Goal: Check status: Check status

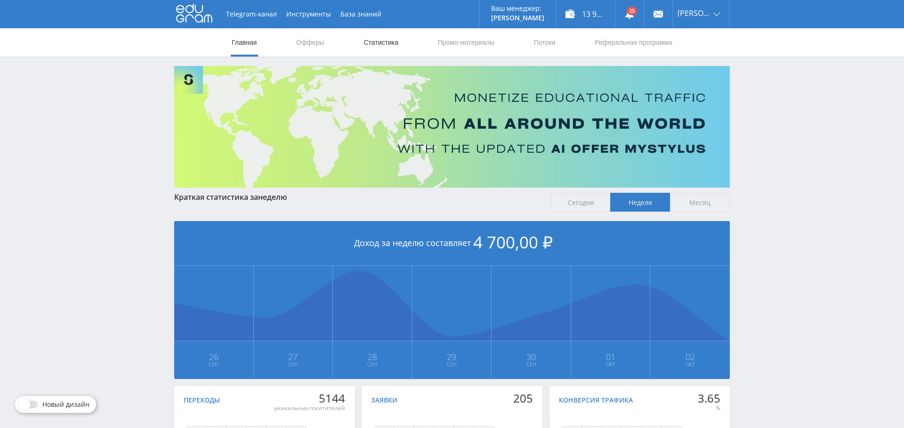
click at [384, 40] on link "Статистика" at bounding box center [381, 42] width 37 height 28
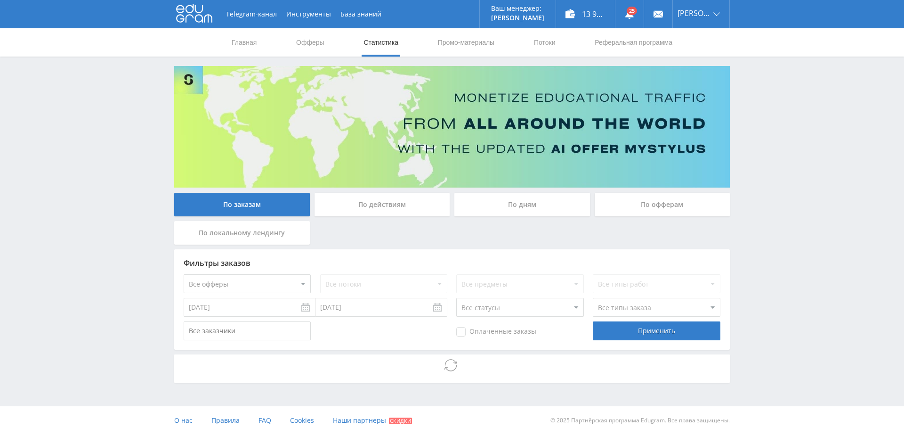
click at [522, 207] on div "По дням" at bounding box center [522, 205] width 136 height 24
click at [0, 0] on input "По дням" at bounding box center [0, 0] width 0 height 0
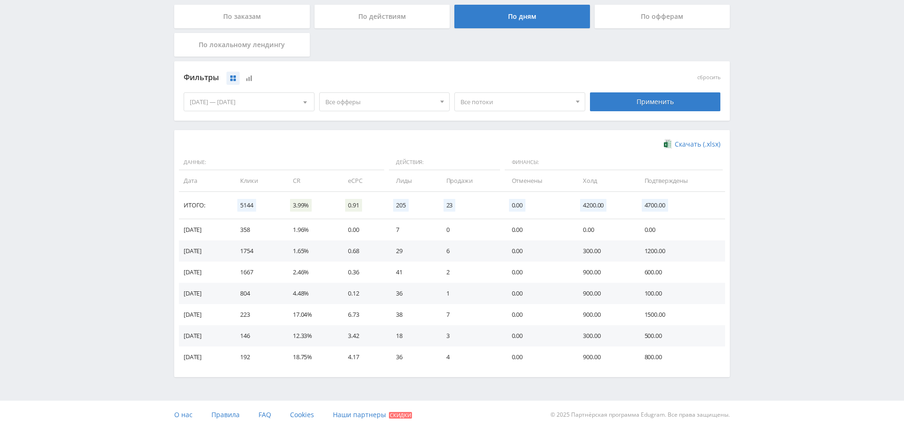
scroll to position [162, 0]
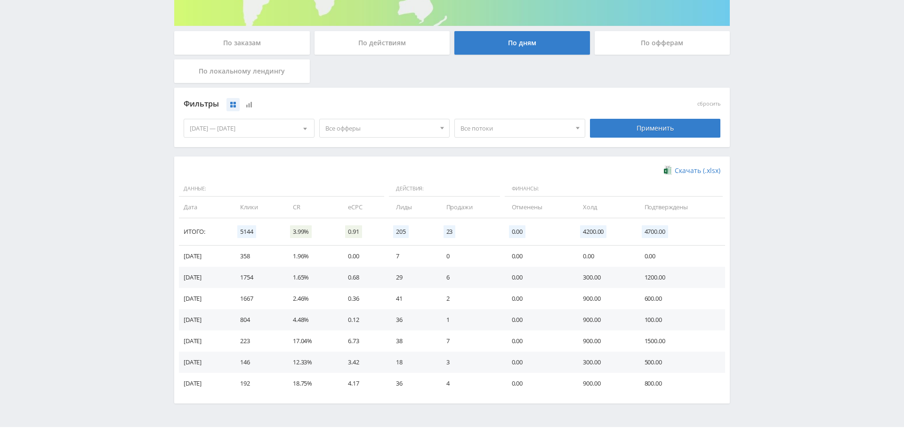
click at [391, 120] on span "Все офферы" at bounding box center [380, 128] width 110 height 18
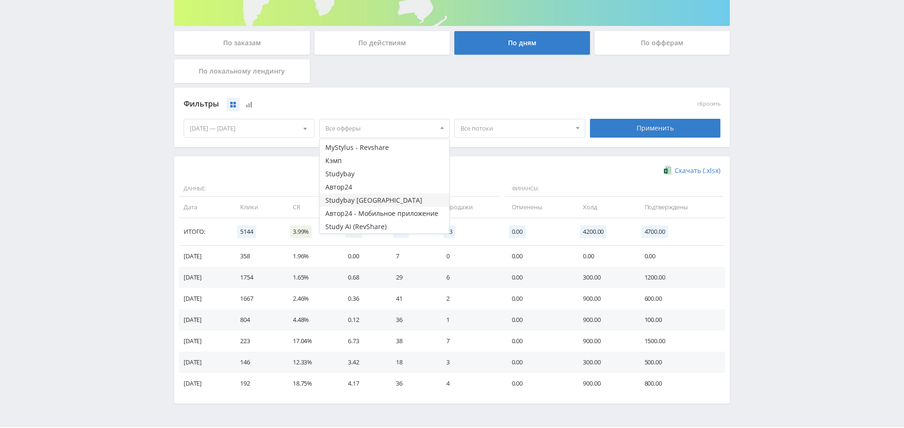
scroll to position [0, 0]
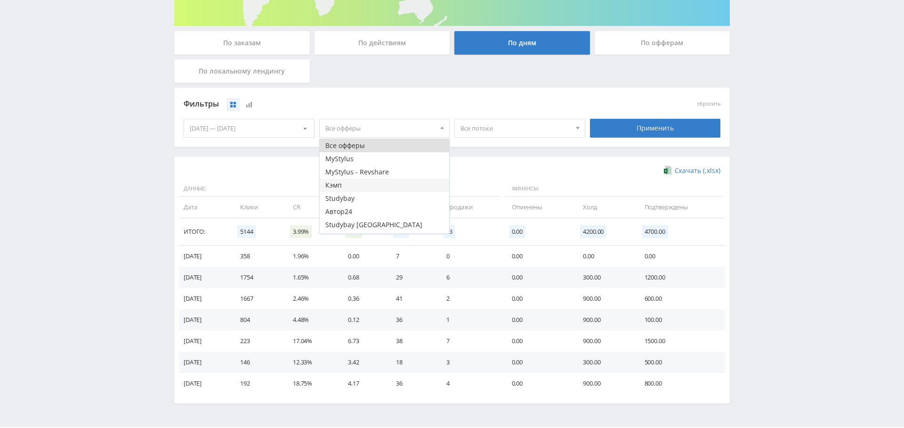
click at [362, 186] on button "Кэмп" at bounding box center [385, 184] width 130 height 13
click at [487, 153] on div "Фильтры сбросить [DATE] — [DATE] Календарь Период [DATE] Пн Вт Ср Чт Пт Сб Вс 2…" at bounding box center [452, 122] width 556 height 69
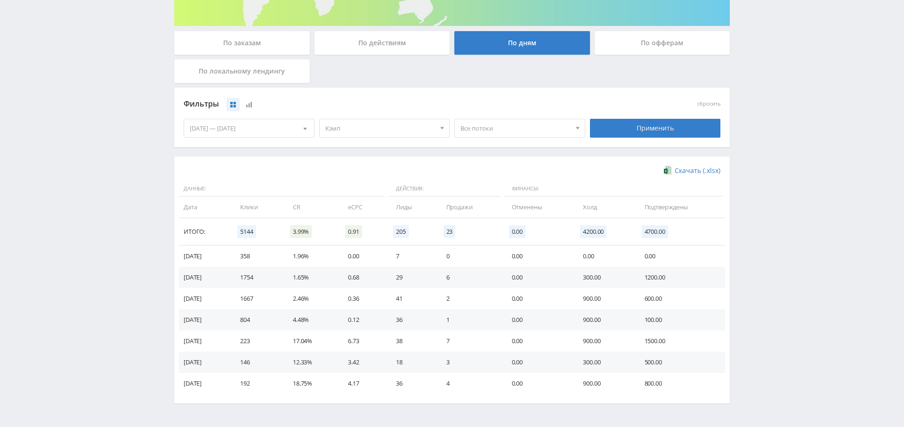
drag, startPoint x: 495, startPoint y: 124, endPoint x: 498, endPoint y: 131, distance: 7.8
click at [494, 124] on span "Все потоки" at bounding box center [516, 128] width 110 height 18
click at [502, 154] on button "Виджет Кампус" at bounding box center [520, 158] width 130 height 13
click at [650, 130] on div "Применить" at bounding box center [655, 128] width 131 height 19
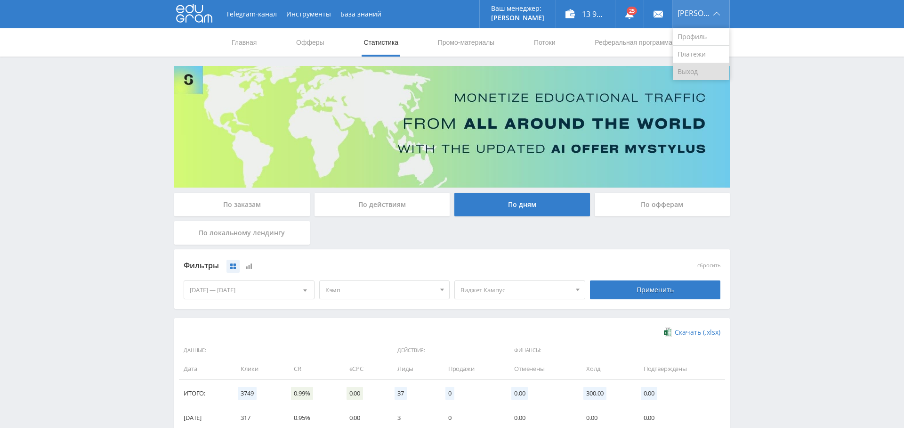
click at [695, 69] on link "Выход" at bounding box center [701, 71] width 57 height 17
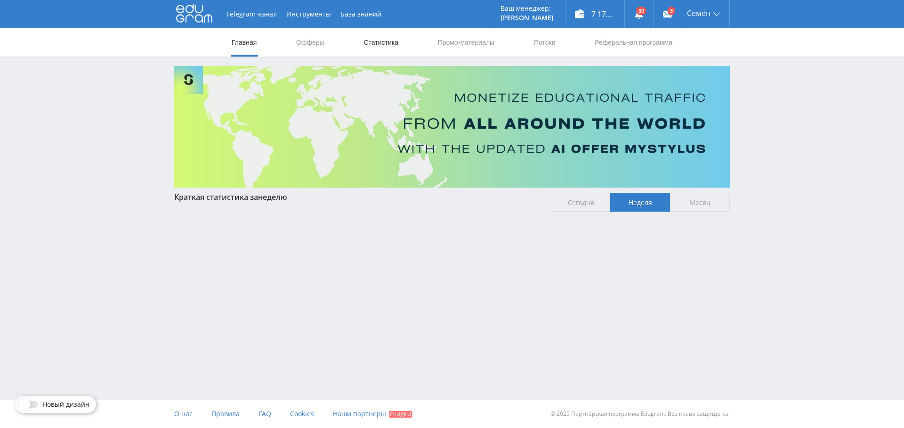
click at [392, 46] on link "Статистика" at bounding box center [381, 42] width 37 height 28
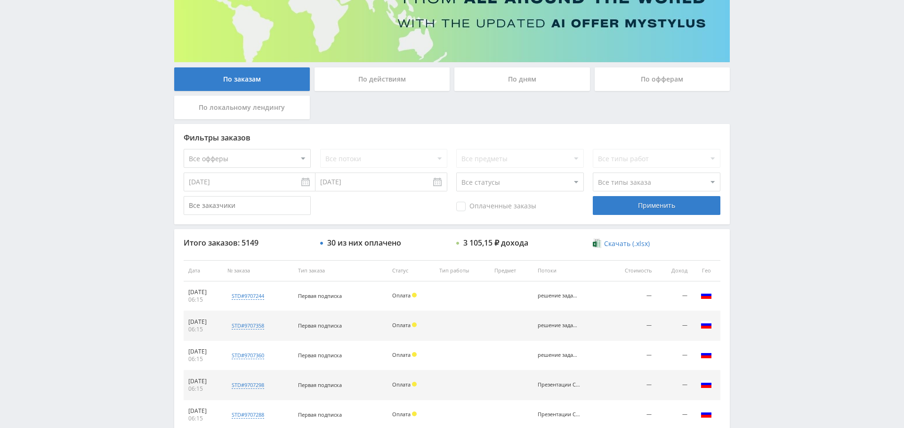
scroll to position [125, 0]
click at [219, 158] on select "Все офферы MyStylus MyStylus - Revshare Кэмп Studybay Автор24 Studybay Brazil S…" at bounding box center [247, 158] width 127 height 19
select select "340"
click at [694, 212] on div "Применить" at bounding box center [656, 205] width 127 height 19
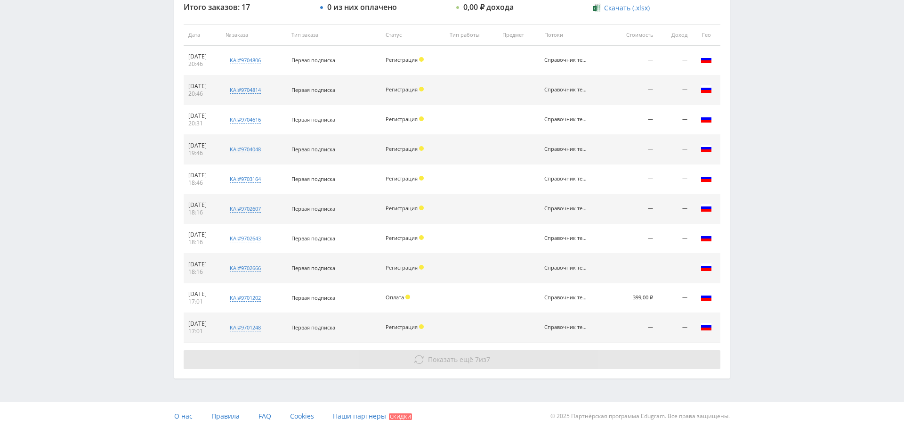
click at [414, 358] on use at bounding box center [418, 359] width 9 height 8
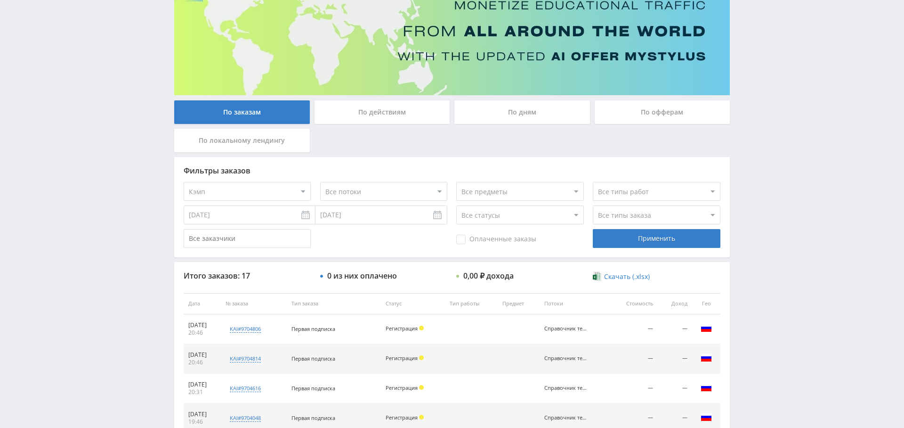
scroll to position [0, 0]
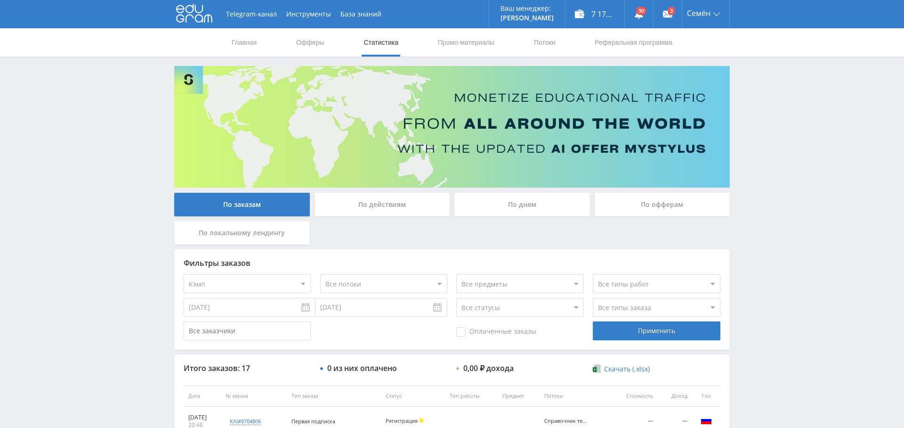
click at [532, 207] on div "По дням" at bounding box center [522, 205] width 136 height 24
click at [0, 0] on input "По дням" at bounding box center [0, 0] width 0 height 0
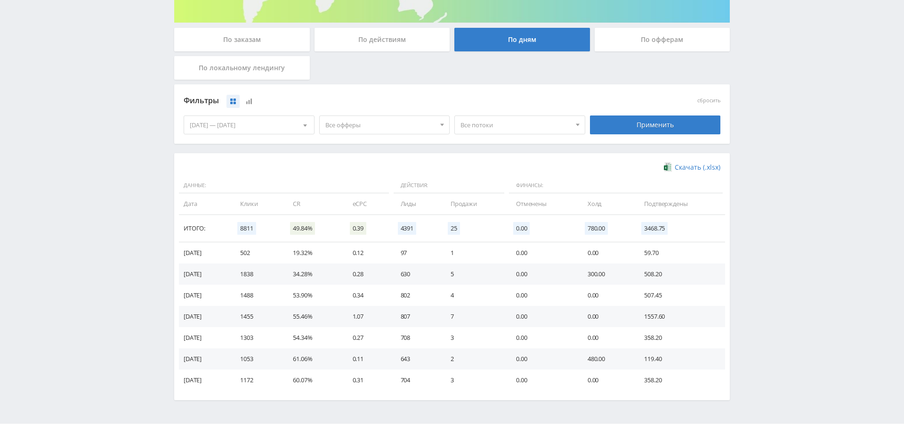
scroll to position [86, 0]
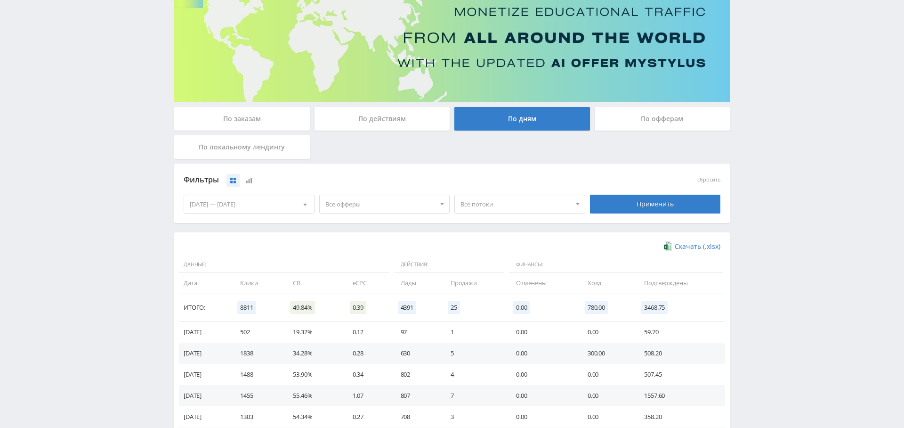
click at [372, 210] on span "Все офферы" at bounding box center [380, 204] width 110 height 18
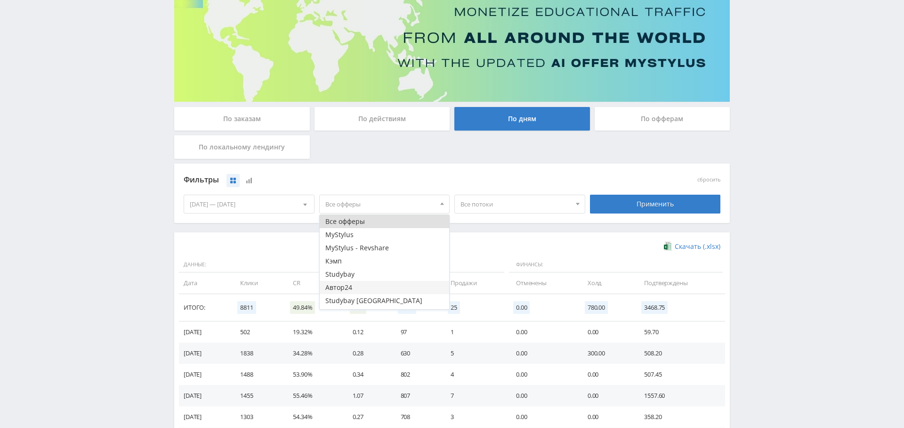
scroll to position [4, 0]
click at [364, 256] on button "Кэмп" at bounding box center [385, 256] width 130 height 13
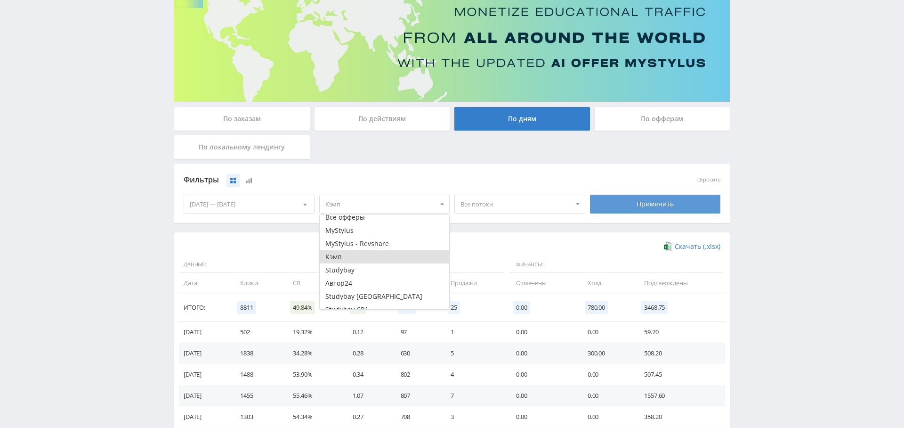
click at [629, 199] on div "Применить" at bounding box center [655, 203] width 131 height 19
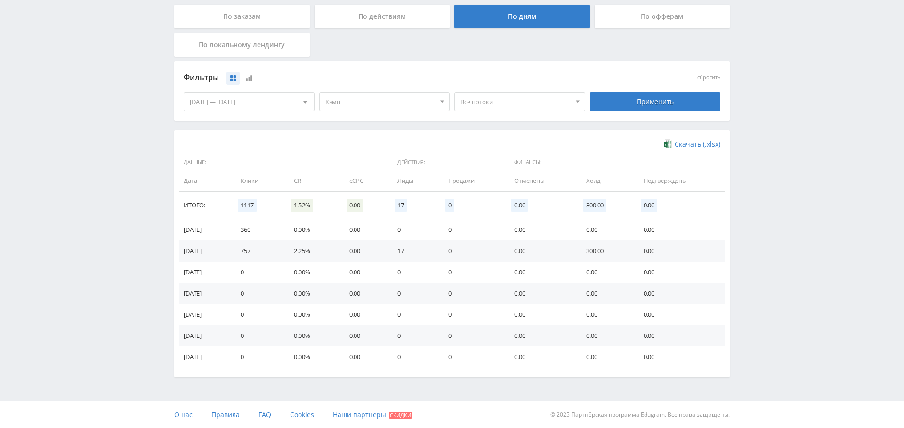
scroll to position [0, 0]
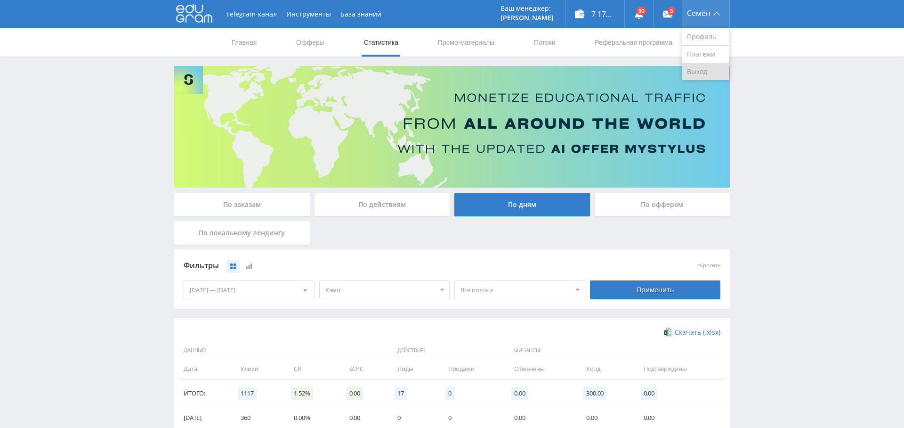
click at [706, 70] on link "Выход" at bounding box center [705, 71] width 47 height 17
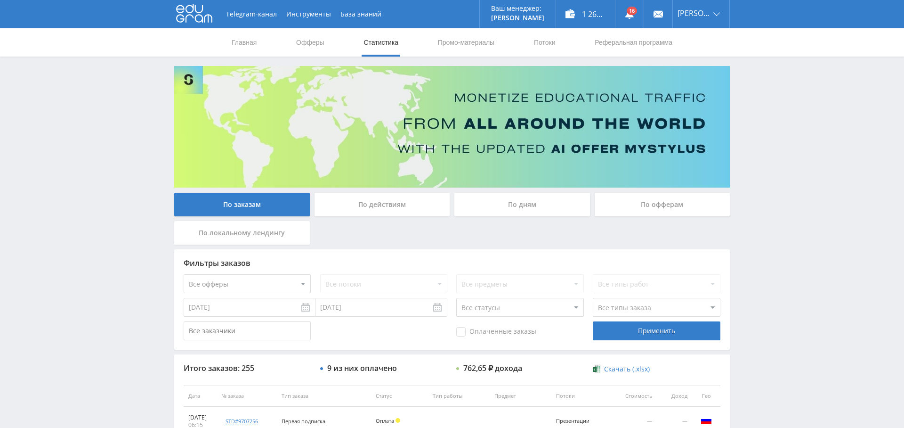
click at [508, 197] on div "По дням" at bounding box center [522, 205] width 136 height 24
click at [0, 0] on input "По дням" at bounding box center [0, 0] width 0 height 0
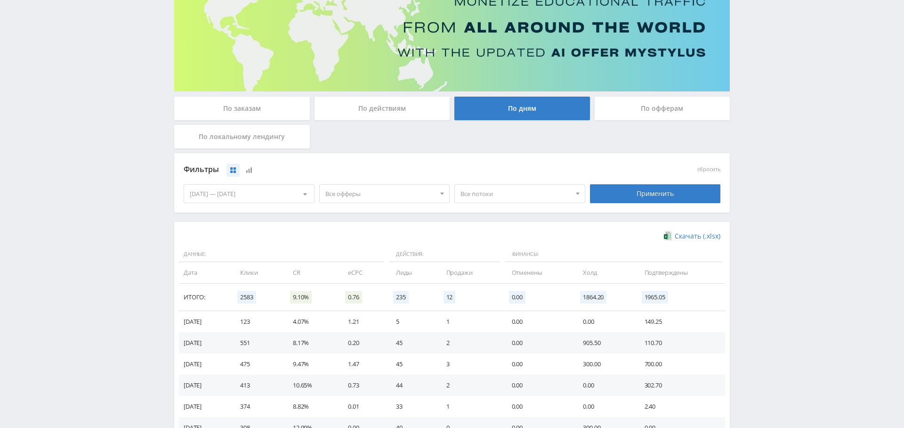
scroll to position [125, 0]
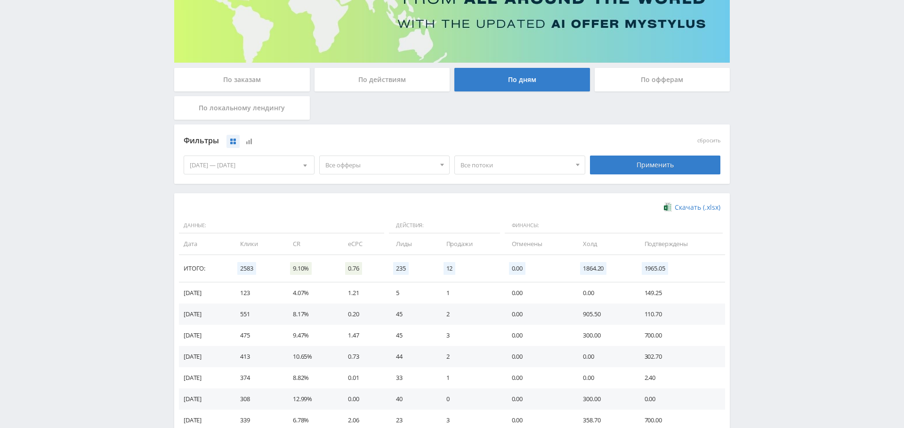
click at [370, 163] on span "Все офферы" at bounding box center [380, 165] width 110 height 18
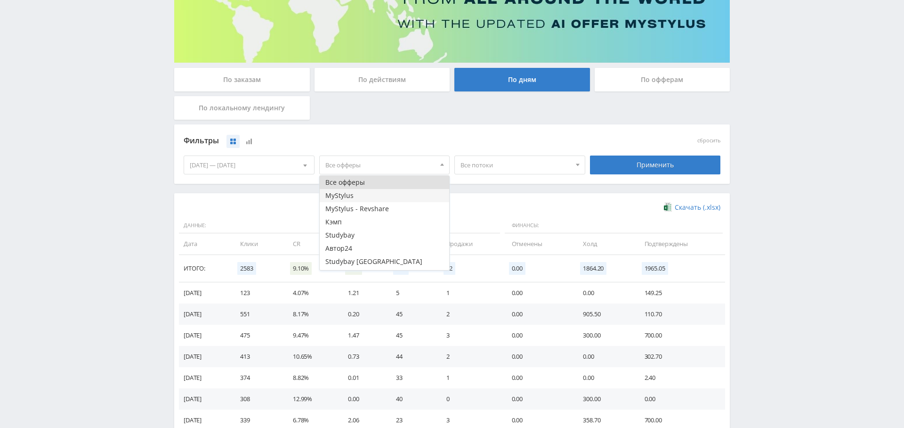
scroll to position [24, 0]
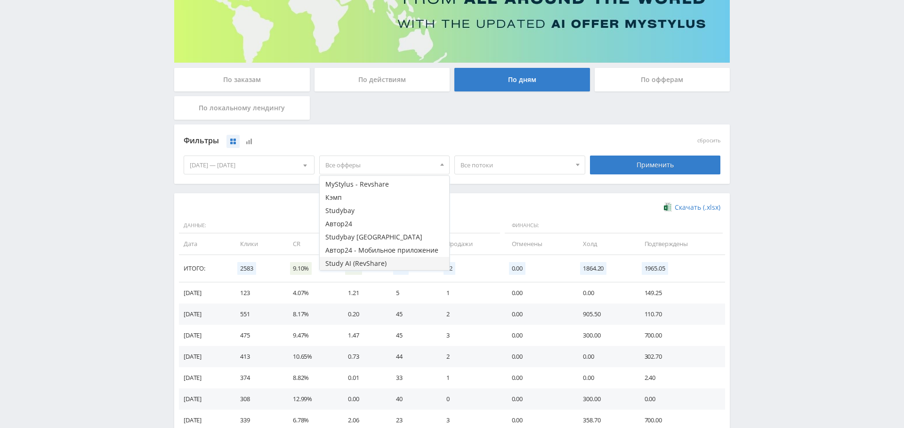
click at [381, 260] on button "Study AI (RevShare)" at bounding box center [385, 263] width 130 height 13
click at [633, 161] on div "Применить" at bounding box center [655, 164] width 131 height 19
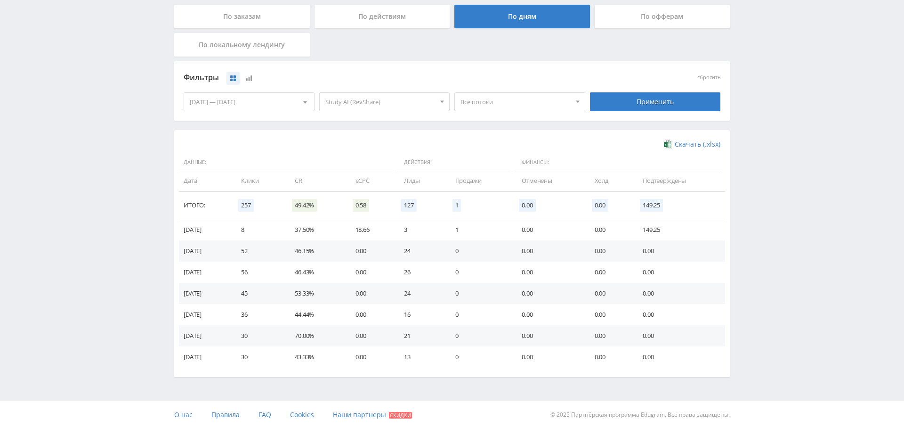
scroll to position [86, 0]
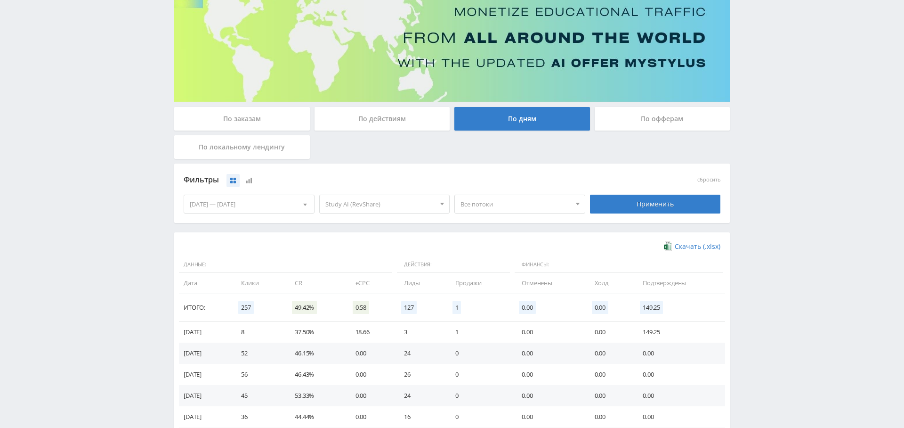
click at [265, 206] on div "[DATE] — [DATE]" at bounding box center [249, 204] width 130 height 18
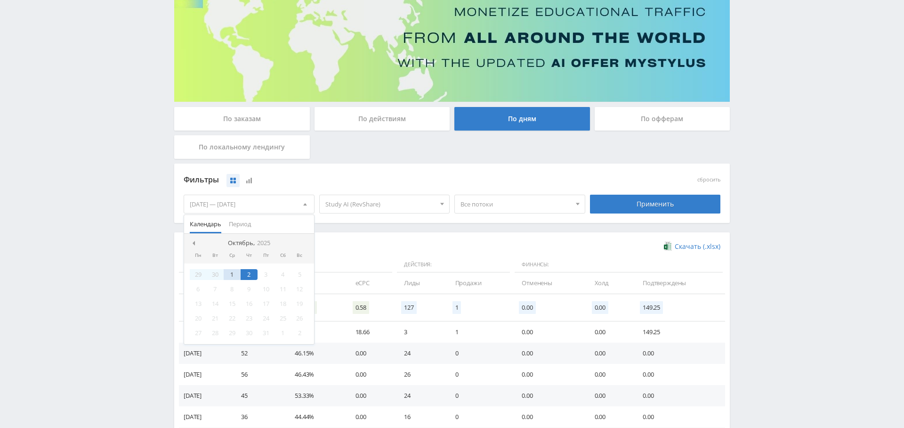
drag, startPoint x: 192, startPoint y: 238, endPoint x: 235, endPoint y: 259, distance: 48.7
click at [192, 239] on div at bounding box center [194, 243] width 8 height 8
click at [200, 275] on div "1" at bounding box center [198, 274] width 17 height 11
click at [302, 239] on div at bounding box center [305, 243] width 8 height 8
click at [248, 273] on div "2" at bounding box center [249, 274] width 17 height 11
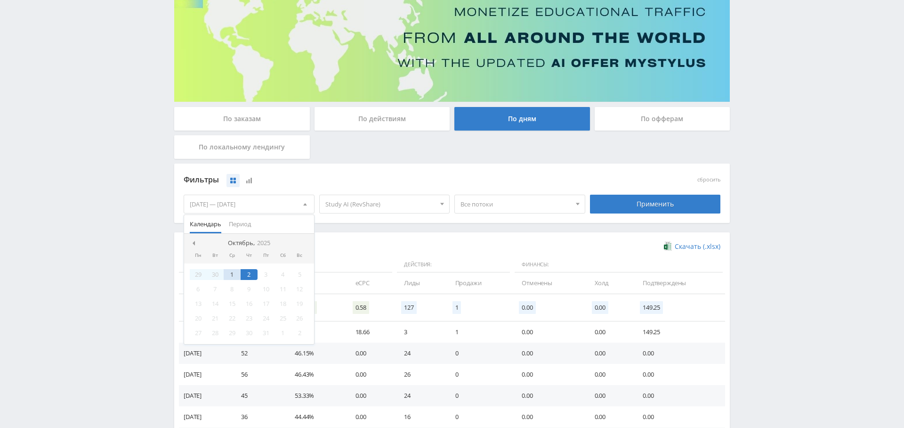
drag, startPoint x: 419, startPoint y: 228, endPoint x: 469, endPoint y: 214, distance: 51.8
click at [419, 228] on div "Фильтры сбросить 01.09.2025 — 02.10.2025 Календарь Период Октябрь, 2025 Пн Вт С…" at bounding box center [452, 197] width 556 height 69
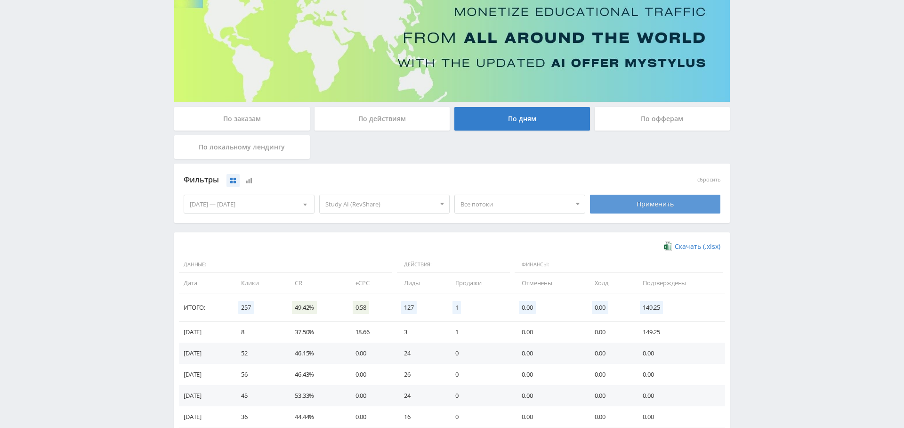
click at [635, 196] on div "Применить" at bounding box center [655, 203] width 131 height 19
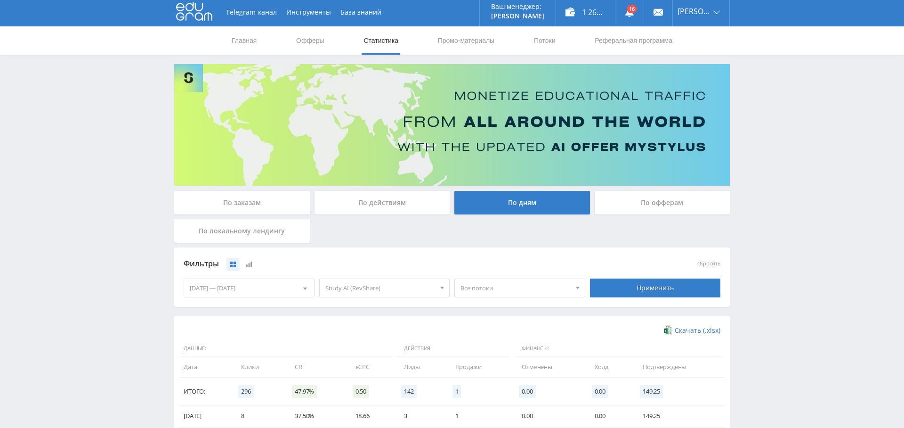
scroll to position [0, 0]
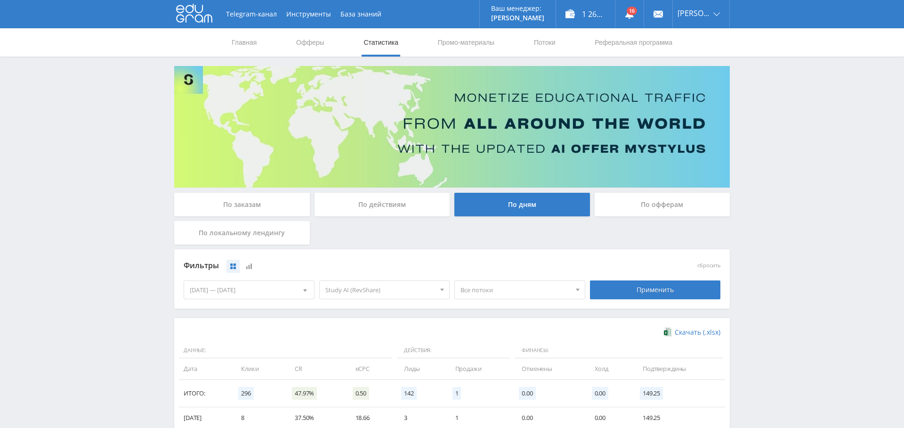
click at [401, 286] on span "Study AI (RevShare)" at bounding box center [380, 290] width 110 height 18
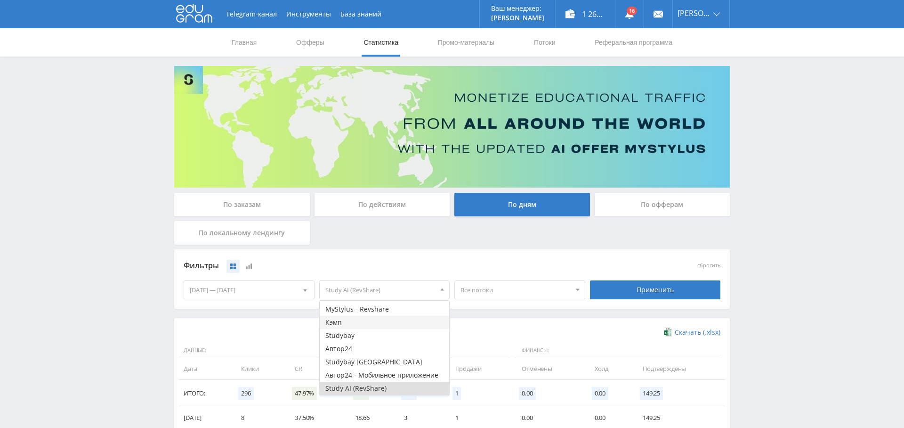
click at [377, 323] on button "Кэмп" at bounding box center [385, 322] width 130 height 13
click at [384, 388] on button "Study AI (RevShare)" at bounding box center [385, 387] width 130 height 13
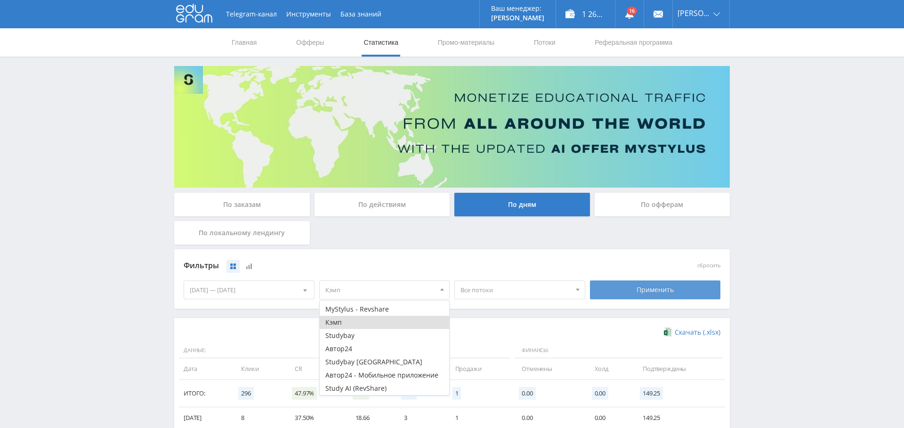
drag, startPoint x: 670, startPoint y: 288, endPoint x: 654, endPoint y: 289, distance: 16.0
click at [670, 288] on div "Применить" at bounding box center [655, 289] width 131 height 19
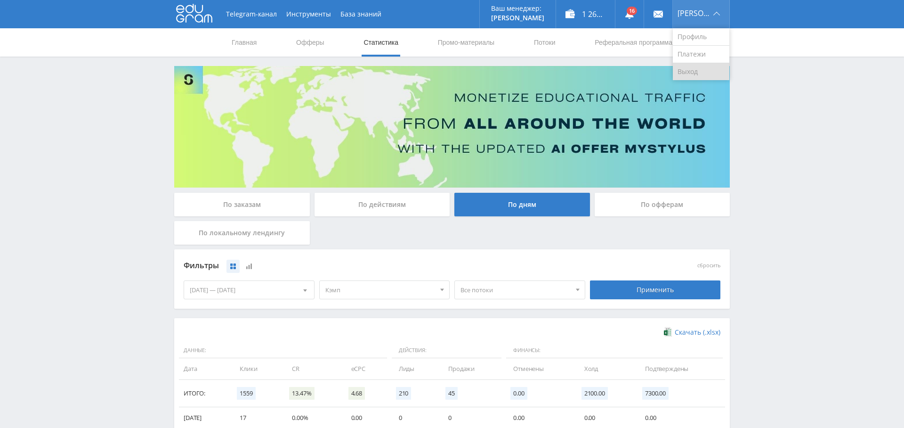
click at [700, 71] on link "Выход" at bounding box center [701, 71] width 57 height 17
